Goal: Task Accomplishment & Management: Use online tool/utility

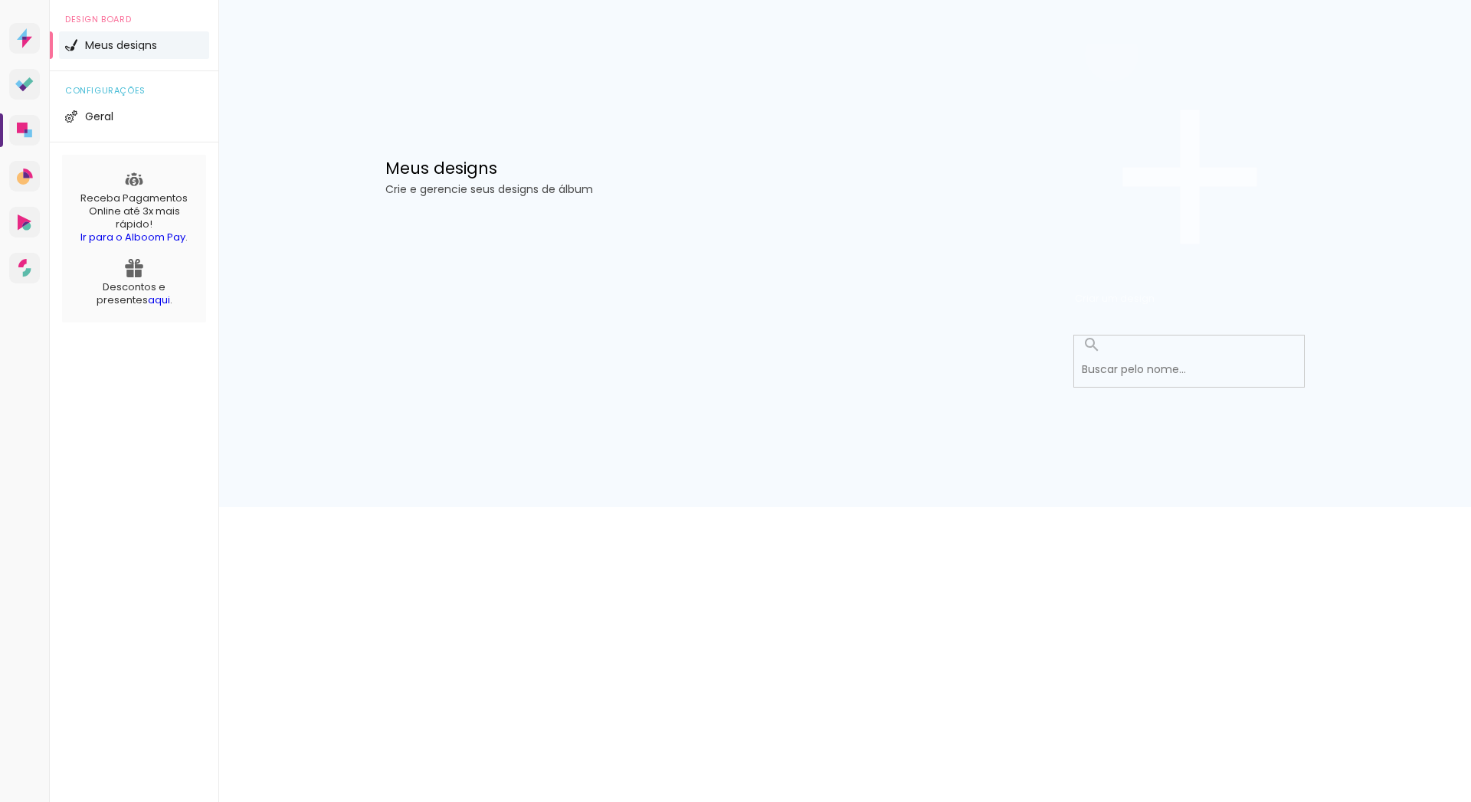
click at [1155, 291] on span "Criar um design" at bounding box center [1115, 298] width 80 height 15
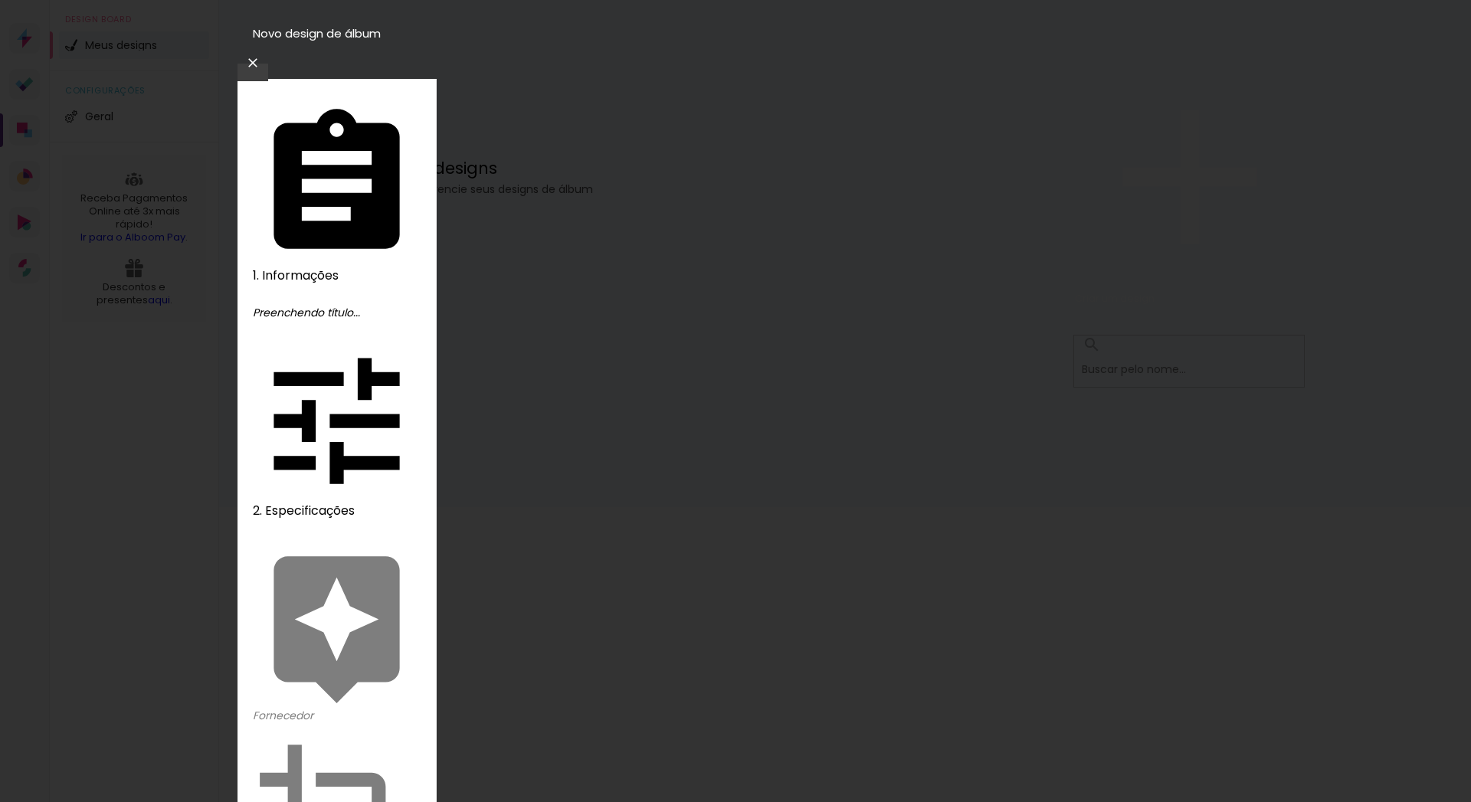
click at [0, 0] on iron-icon at bounding box center [0, 0] width 0 height 0
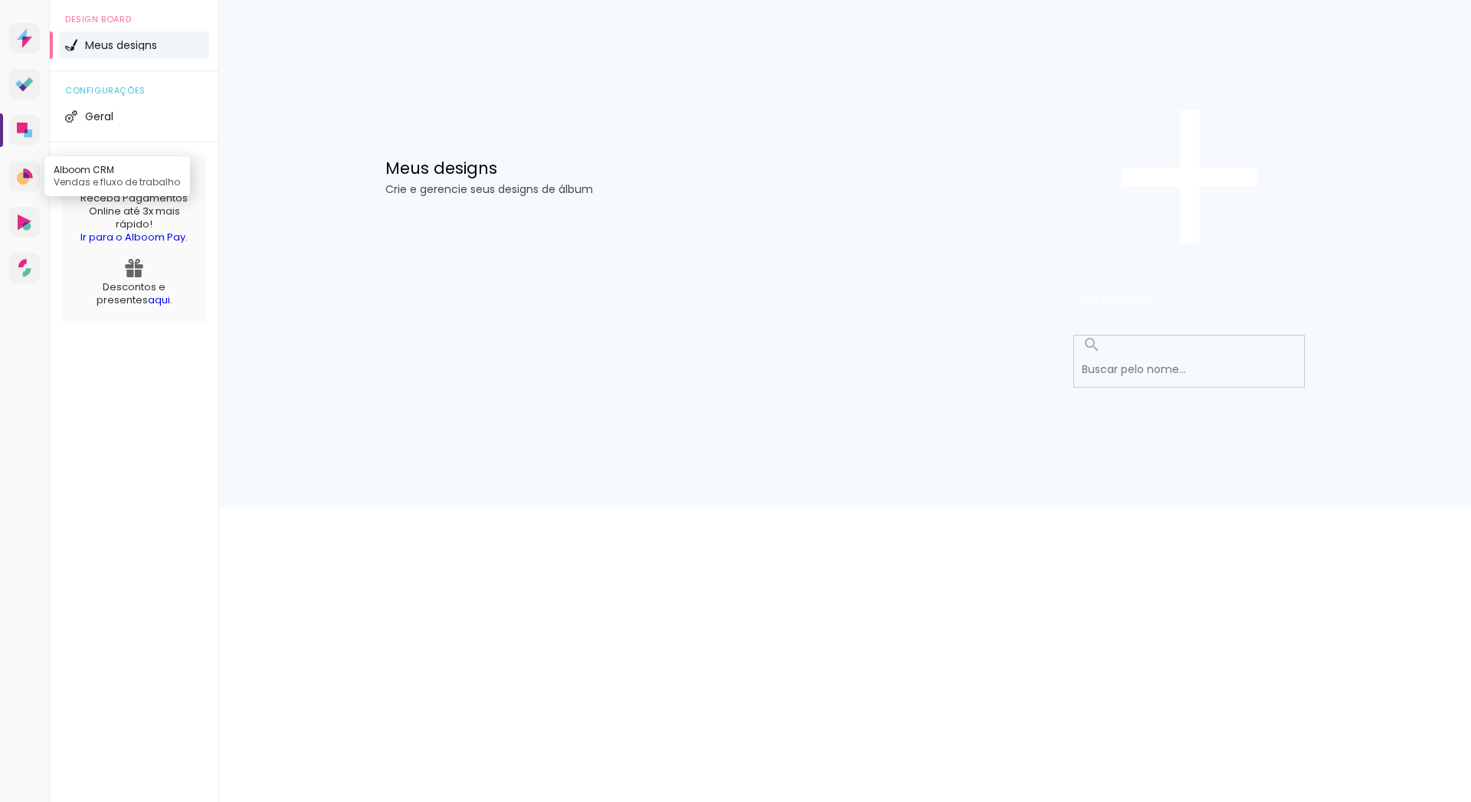
click at [22, 185] on icon at bounding box center [23, 178] width 13 height 13
click at [21, 231] on icon at bounding box center [25, 223] width 14 height 16
click at [21, 40] on icon at bounding box center [22, 33] width 10 height 11
